Goal: Register for event/course

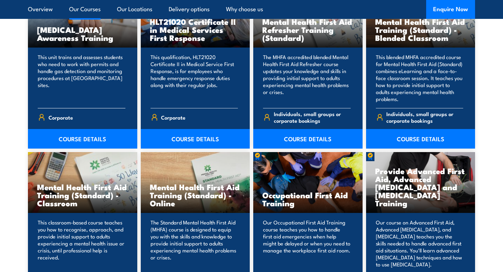
scroll to position [611, 0]
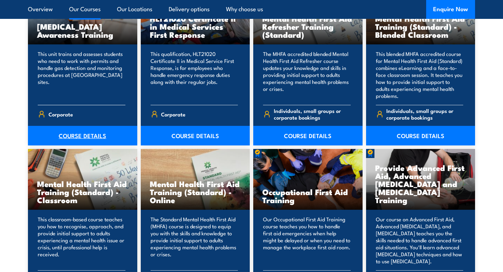
click at [89, 135] on link "COURSE DETAILS" at bounding box center [82, 136] width 109 height 20
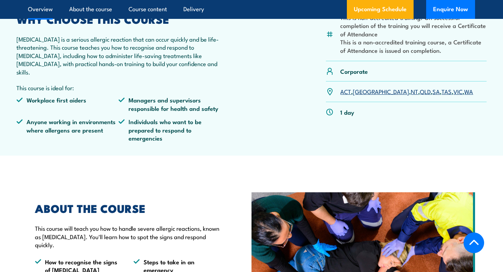
scroll to position [149, 0]
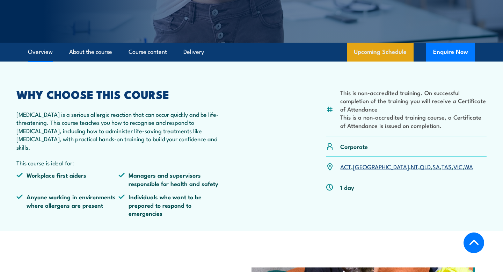
click at [401, 51] on link "Upcoming Schedule" at bounding box center [380, 52] width 67 height 19
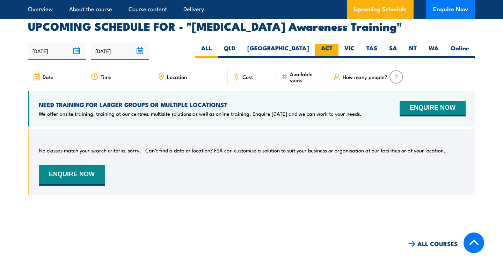
scroll to position [1060, 0]
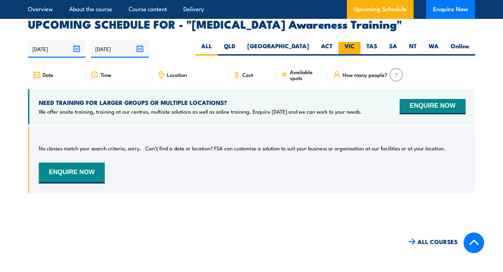
click at [349, 42] on label "VIC" at bounding box center [350, 49] width 22 height 14
click at [355, 42] on input "VIC" at bounding box center [357, 44] width 5 height 5
radio input "true"
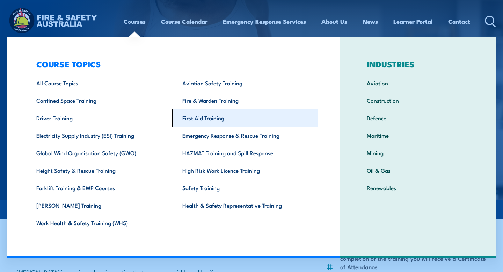
click at [214, 119] on link "First Aid Training" at bounding box center [245, 117] width 146 height 17
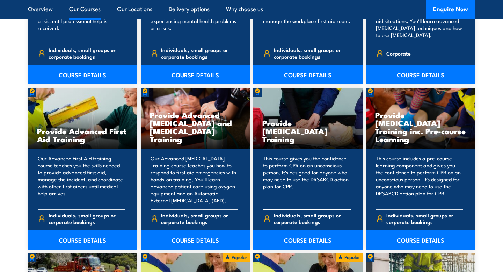
scroll to position [838, 0]
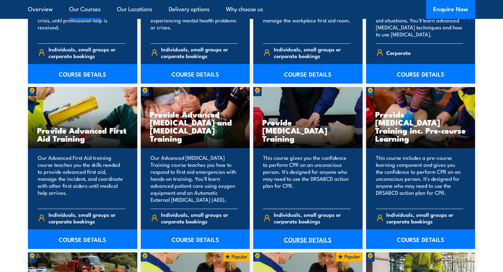
click at [320, 243] on link "COURSE DETAILS" at bounding box center [307, 239] width 109 height 20
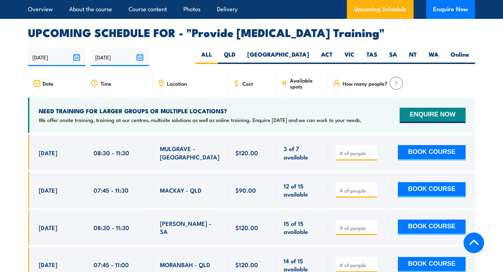
scroll to position [1269, 0]
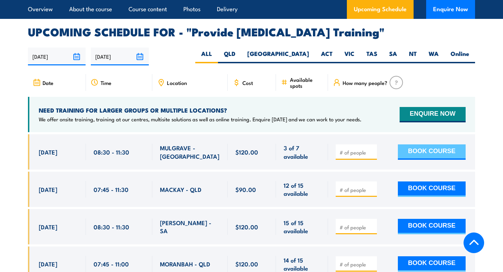
click at [422, 154] on button "BOOK COURSE" at bounding box center [432, 151] width 68 height 15
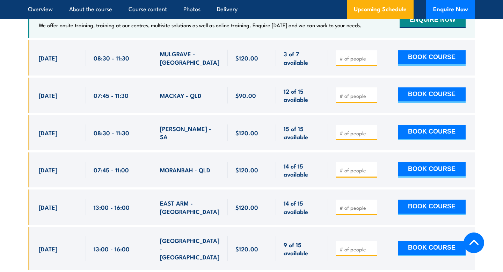
scroll to position [1360, 0]
